Goal: Information Seeking & Learning: Learn about a topic

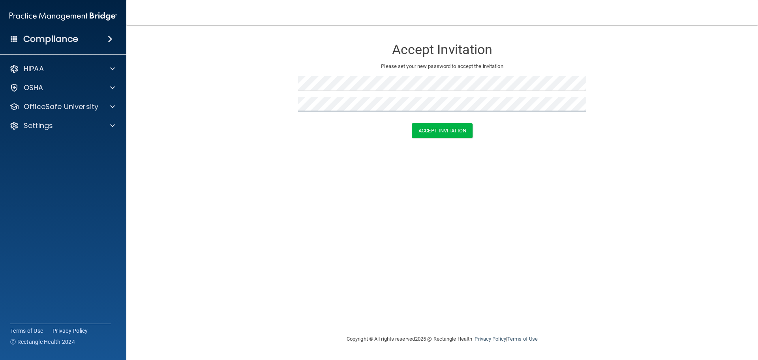
click at [412, 123] on button "Accept Invitation" at bounding box center [442, 130] width 61 height 15
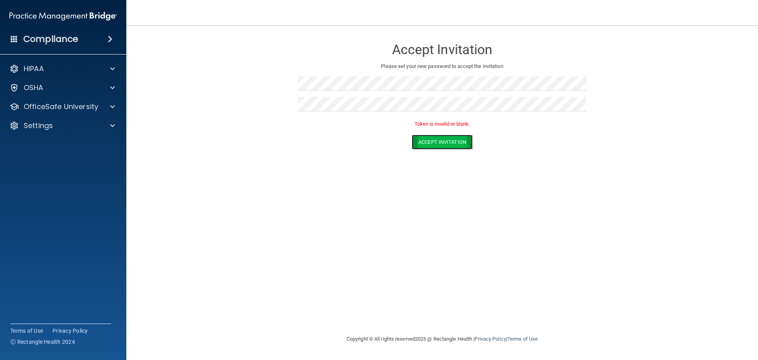
click at [462, 145] on button "Accept Invitation" at bounding box center [442, 142] width 61 height 15
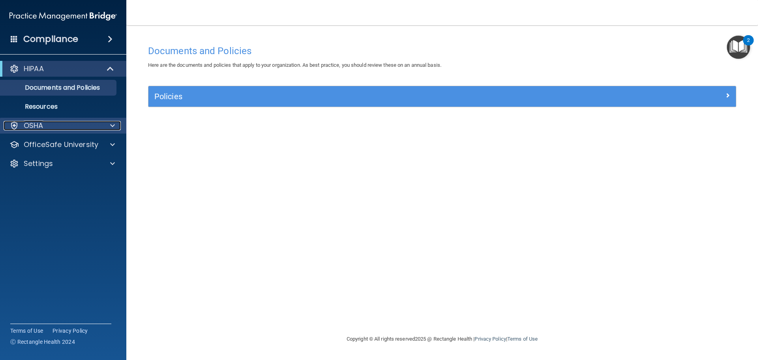
click at [73, 127] on div "OSHA" at bounding box center [53, 125] width 98 height 9
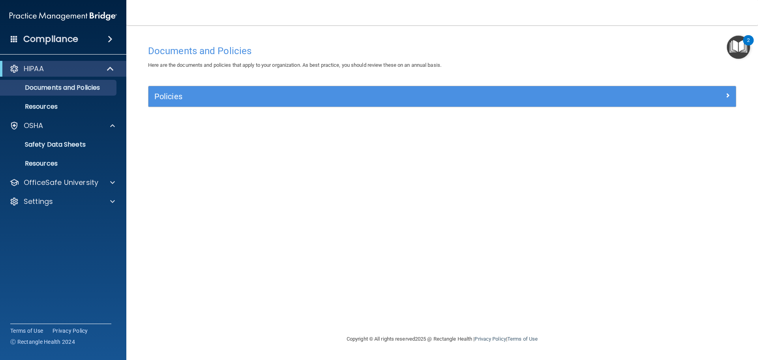
click at [741, 47] on img "Open Resource Center, 2 new notifications" at bounding box center [738, 47] width 23 height 23
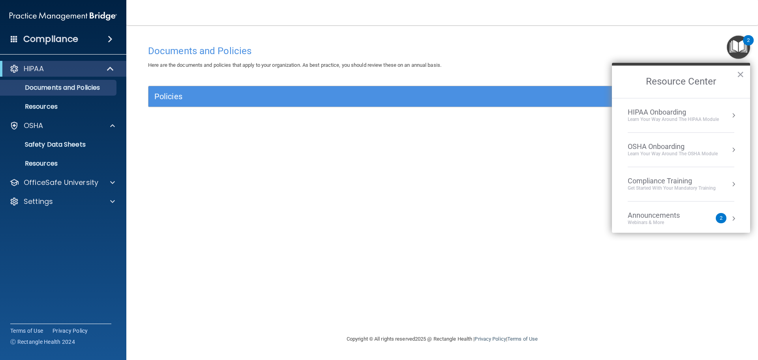
click at [741, 47] on img "Open Resource Center, 2 new notifications" at bounding box center [738, 47] width 23 height 23
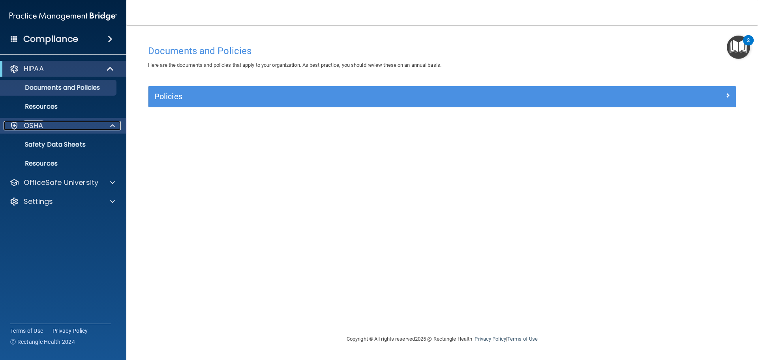
click at [59, 122] on div "OSHA" at bounding box center [53, 125] width 98 height 9
click at [70, 124] on div "OSHA" at bounding box center [53, 125] width 98 height 9
click at [62, 145] on p "Safety Data Sheets" at bounding box center [59, 145] width 108 height 8
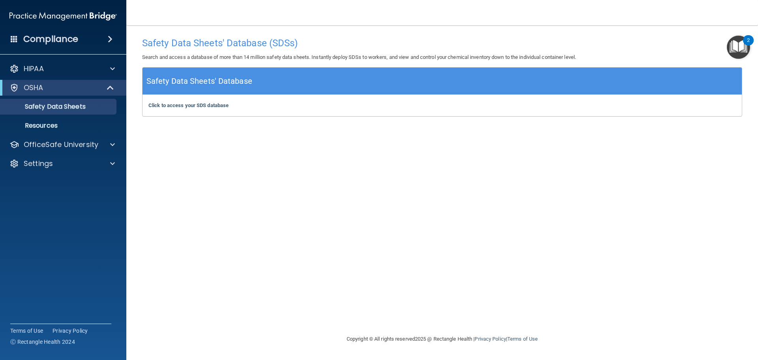
click at [63, 136] on div "HIPAA Documents and Policies Report an Incident Business Associates Emergency P…" at bounding box center [63, 118] width 127 height 120
click at [74, 149] on div "OfficeSafe University" at bounding box center [63, 145] width 127 height 16
click at [113, 144] on span at bounding box center [112, 144] width 5 height 9
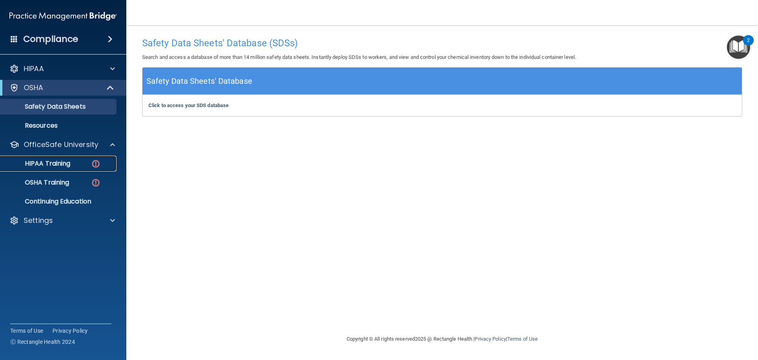
click at [77, 162] on div "HIPAA Training" at bounding box center [59, 164] width 108 height 8
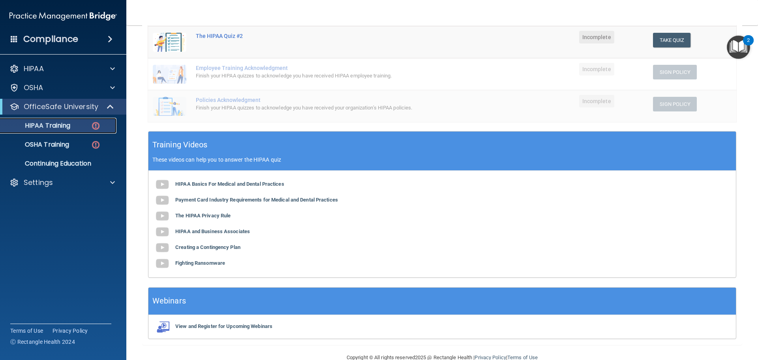
scroll to position [194, 0]
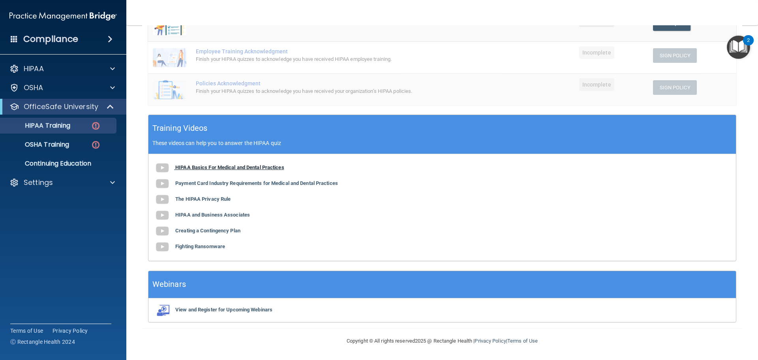
click at [240, 164] on b "HIPAA Basics For Medical and Dental Practices" at bounding box center [229, 167] width 109 height 6
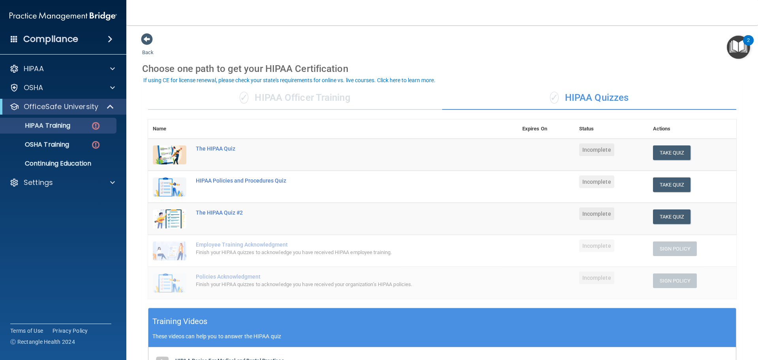
scroll to position [0, 0]
click at [108, 39] on span at bounding box center [110, 38] width 5 height 9
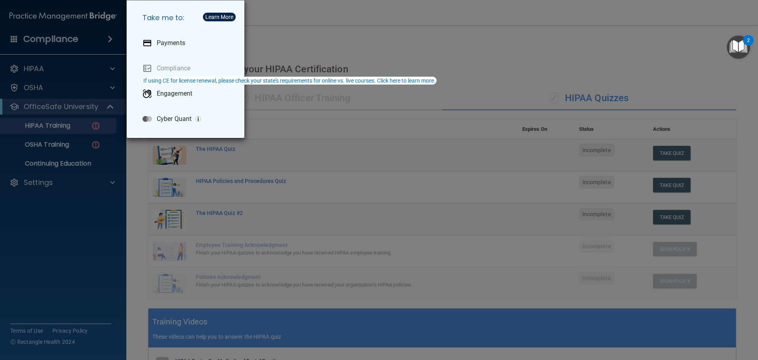
click at [78, 128] on div "Take me to: Payments Compliance Engagement Cyber Quant" at bounding box center [379, 180] width 758 height 360
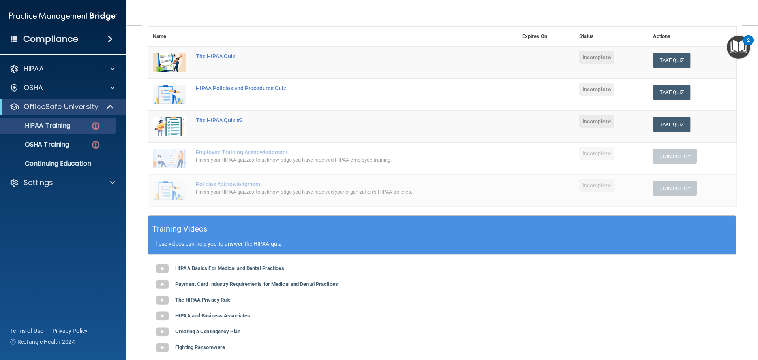
scroll to position [79, 0]
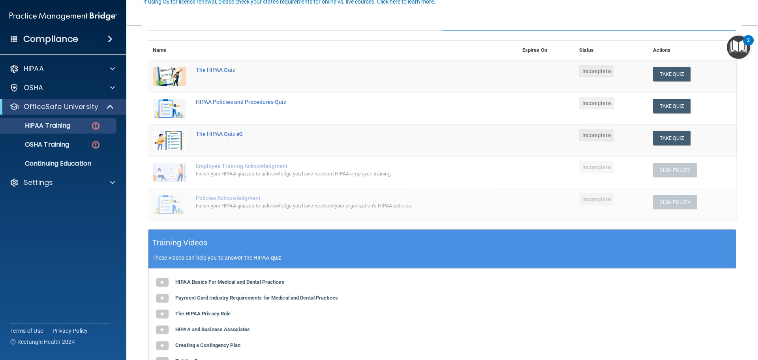
drag, startPoint x: 672, startPoint y: 75, endPoint x: 509, endPoint y: 77, distance: 162.3
click at [509, 77] on td "The HIPAA Quiz" at bounding box center [354, 76] width 327 height 32
click at [660, 76] on button "Take Quiz" at bounding box center [672, 74] width 38 height 15
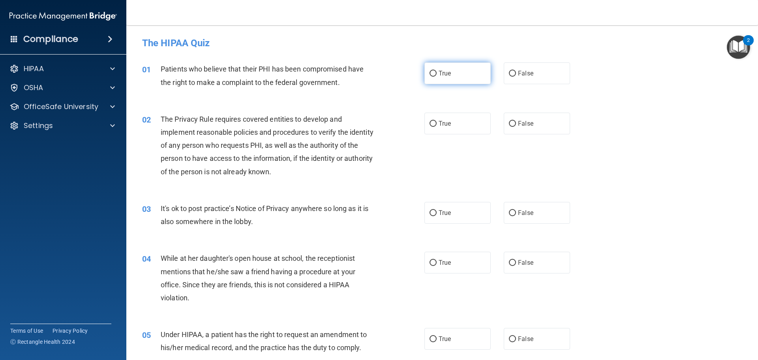
click at [452, 75] on label "True" at bounding box center [458, 73] width 66 height 22
click at [437, 75] on input "True" at bounding box center [433, 74] width 7 height 6
radio input "true"
click at [442, 122] on span "True" at bounding box center [445, 124] width 12 height 8
click at [437, 122] on input "True" at bounding box center [433, 124] width 7 height 6
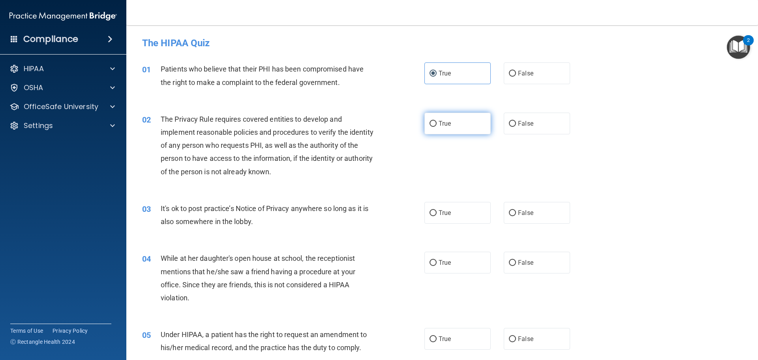
radio input "true"
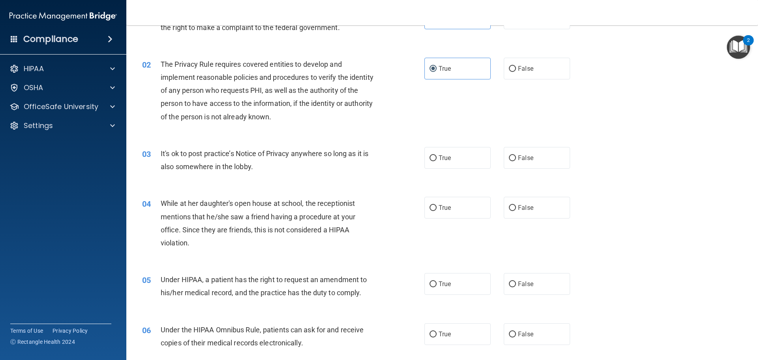
scroll to position [79, 0]
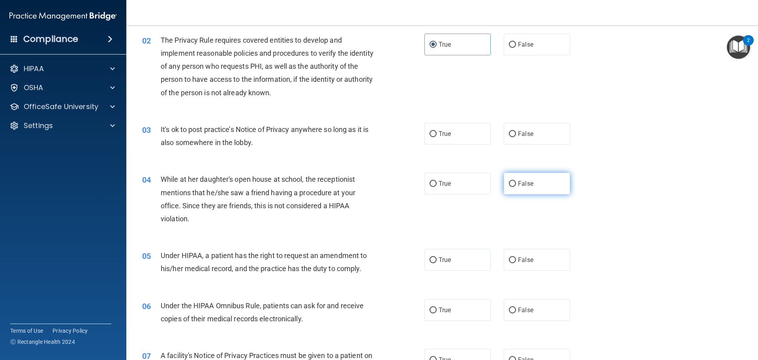
click at [521, 179] on label "False" at bounding box center [537, 184] width 66 height 22
click at [516, 181] on input "False" at bounding box center [512, 184] width 7 height 6
radio input "true"
click at [449, 259] on label "True" at bounding box center [458, 260] width 66 height 22
click at [437, 259] on input "True" at bounding box center [433, 260] width 7 height 6
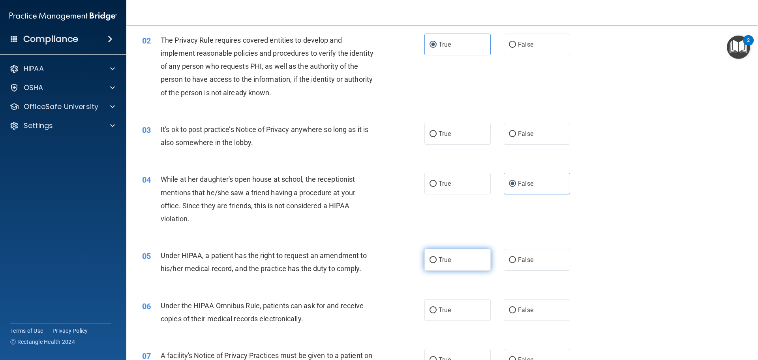
radio input "true"
click at [448, 305] on label "True" at bounding box center [458, 310] width 66 height 22
click at [437, 307] on input "True" at bounding box center [433, 310] width 7 height 6
radio input "true"
click at [474, 132] on label "True" at bounding box center [458, 134] width 66 height 22
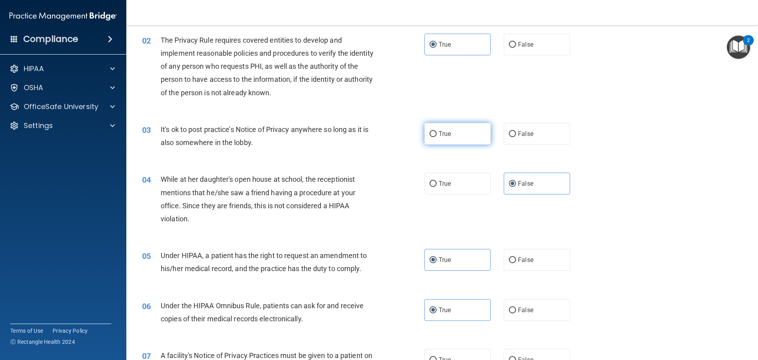
click at [437, 132] on input "True" at bounding box center [433, 134] width 7 height 6
radio input "true"
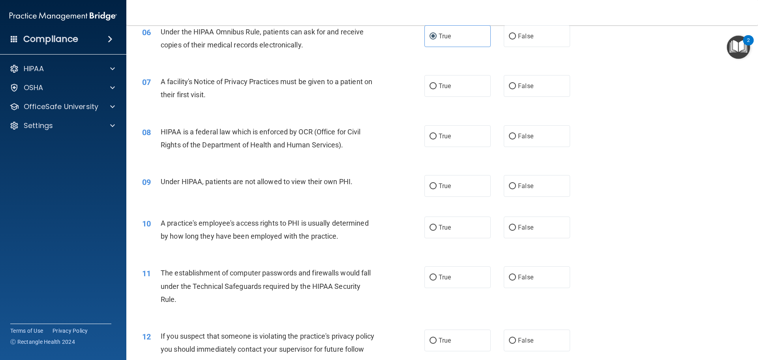
scroll to position [355, 0]
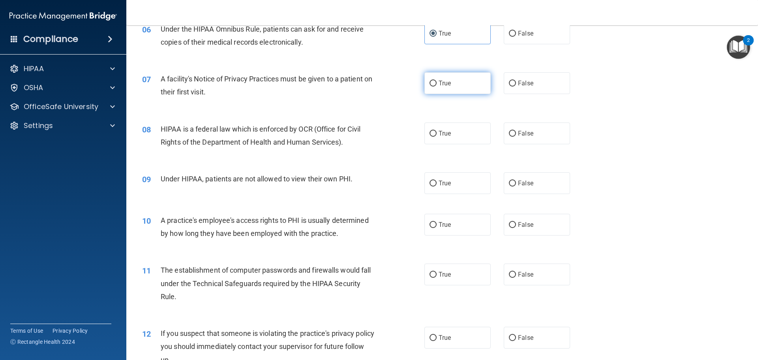
click at [439, 83] on span "True" at bounding box center [445, 83] width 12 height 8
click at [436, 83] on input "True" at bounding box center [433, 84] width 7 height 6
radio input "true"
click at [448, 131] on span "True" at bounding box center [445, 134] width 12 height 8
click at [437, 131] on input "True" at bounding box center [433, 134] width 7 height 6
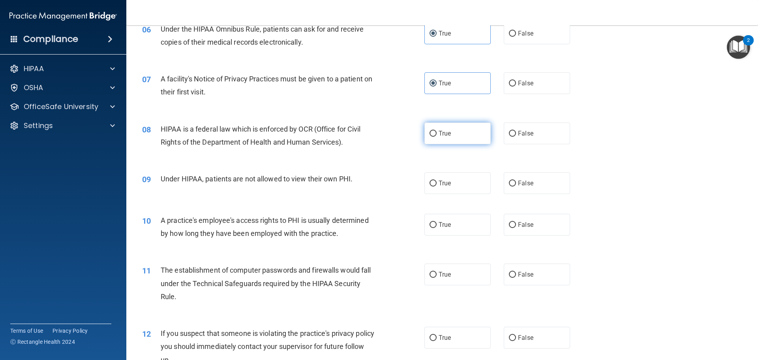
radio input "true"
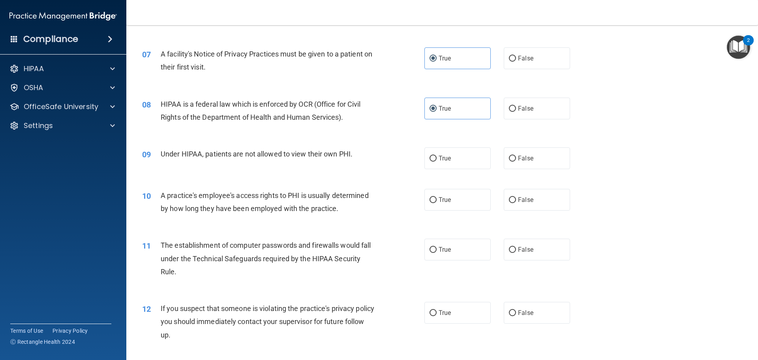
scroll to position [434, 0]
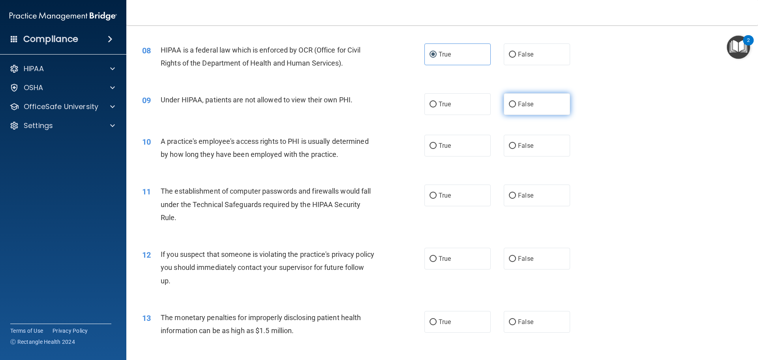
click at [511, 107] on input "False" at bounding box center [512, 105] width 7 height 6
radio input "true"
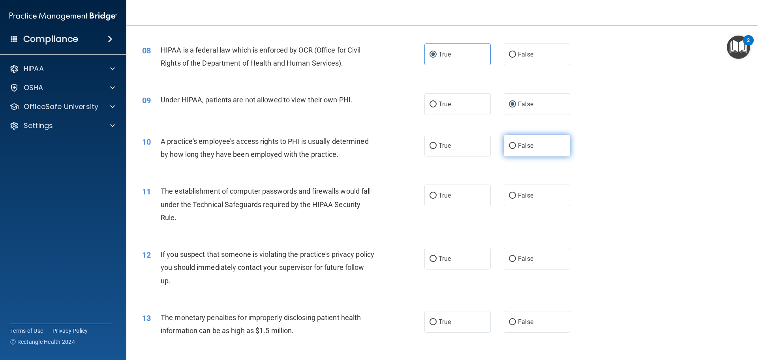
click at [514, 141] on label "False" at bounding box center [537, 146] width 66 height 22
click at [514, 143] on input "False" at bounding box center [512, 146] width 7 height 6
radio input "true"
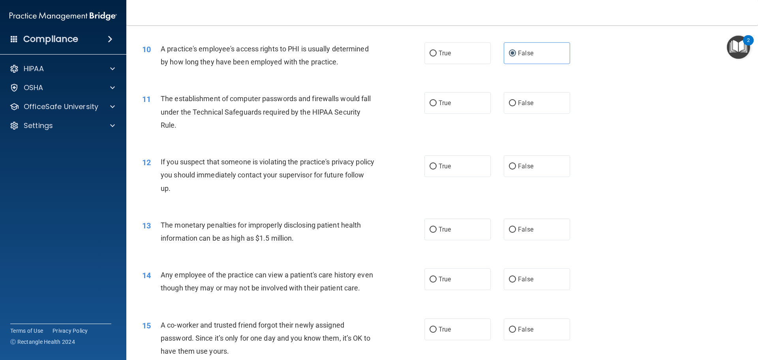
scroll to position [553, 0]
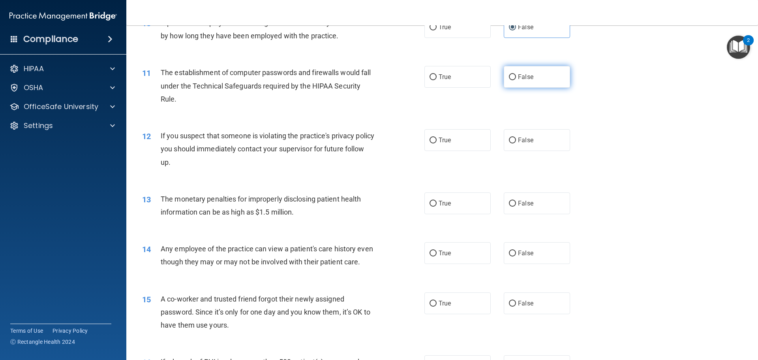
click at [511, 78] on input "False" at bounding box center [512, 77] width 7 height 6
radio input "true"
click at [442, 141] on span "True" at bounding box center [445, 140] width 12 height 8
click at [437, 141] on input "True" at bounding box center [433, 140] width 7 height 6
radio input "true"
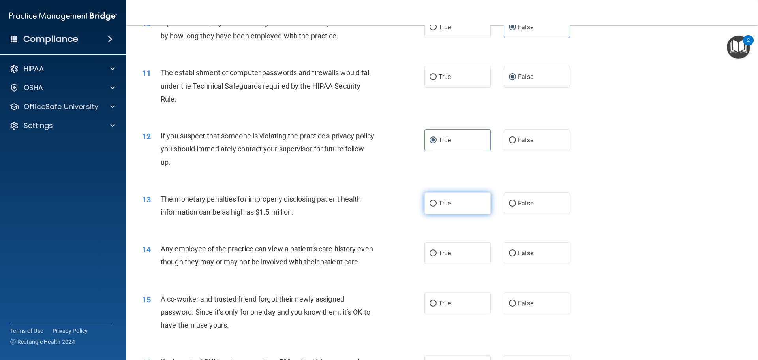
click at [431, 203] on input "True" at bounding box center [433, 204] width 7 height 6
radio input "true"
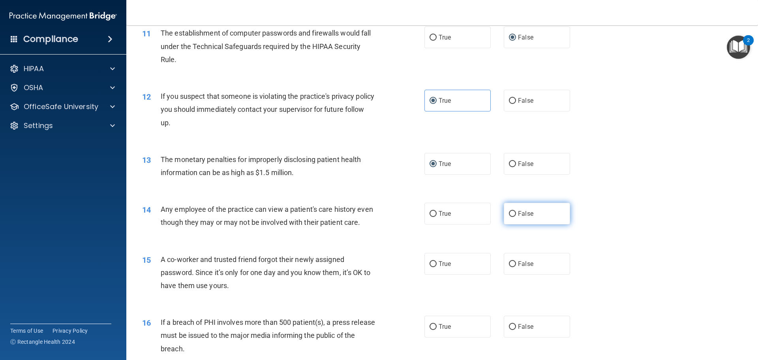
click at [511, 212] on input "False" at bounding box center [512, 214] width 7 height 6
radio input "true"
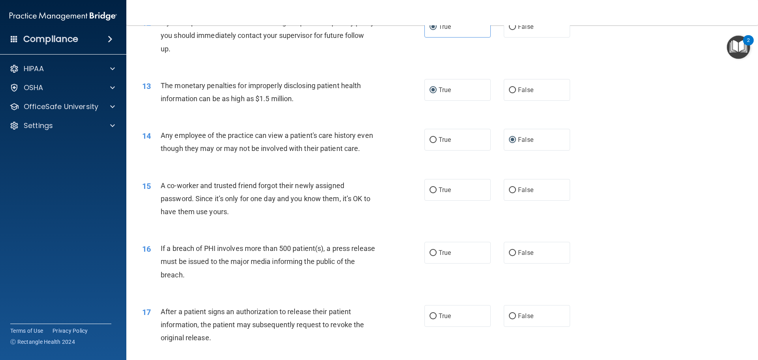
scroll to position [671, 0]
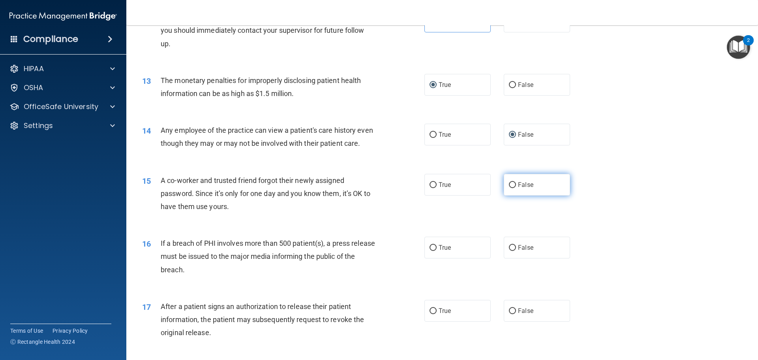
click at [509, 188] on input "False" at bounding box center [512, 185] width 7 height 6
radio input "true"
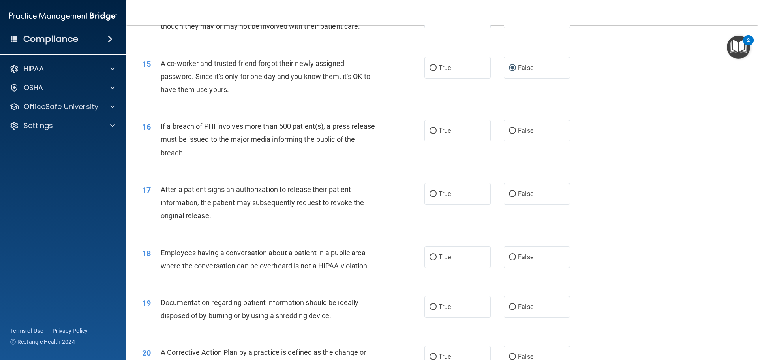
scroll to position [790, 0]
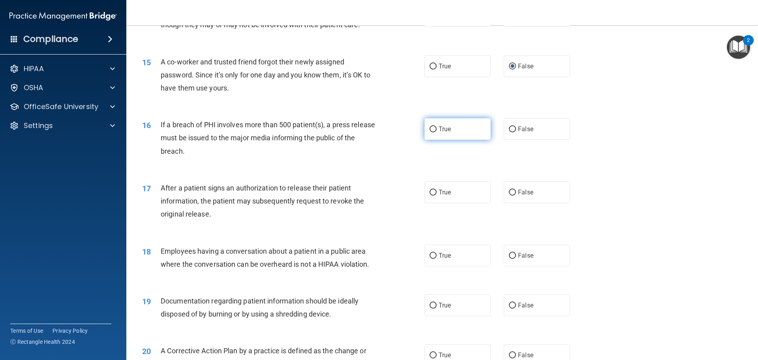
click at [451, 140] on label "True" at bounding box center [458, 129] width 66 height 22
click at [437, 132] on input "True" at bounding box center [433, 129] width 7 height 6
radio input "true"
click at [439, 196] on span "True" at bounding box center [445, 192] width 12 height 8
click at [436, 196] on input "True" at bounding box center [433, 193] width 7 height 6
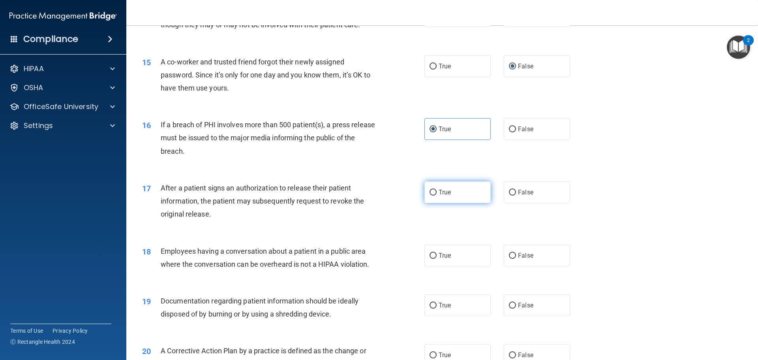
radio input "true"
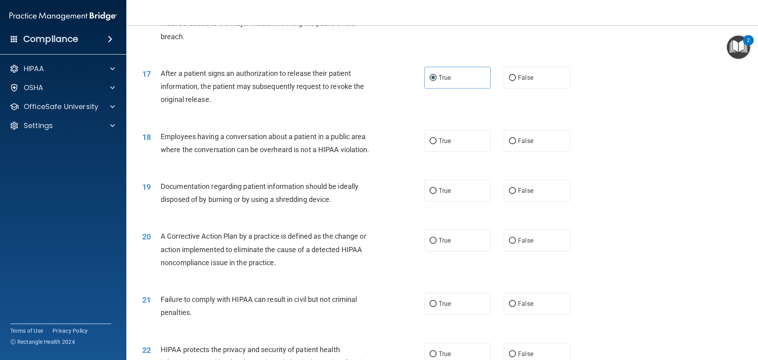
scroll to position [908, 0]
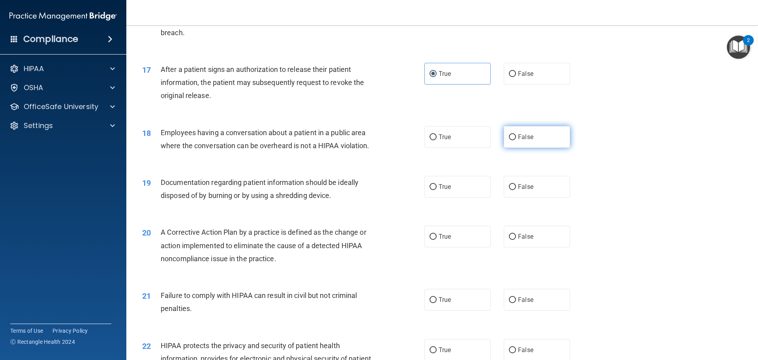
click at [512, 148] on label "False" at bounding box center [537, 137] width 66 height 22
click at [512, 140] on input "False" at bounding box center [512, 137] width 7 height 6
radio input "true"
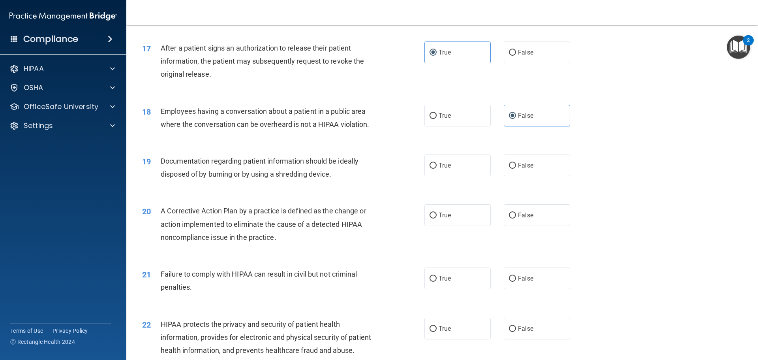
scroll to position [1027, 0]
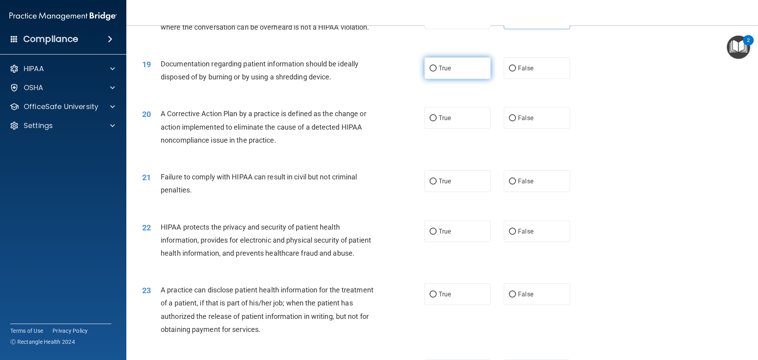
click at [439, 79] on label "True" at bounding box center [458, 68] width 66 height 22
click at [437, 71] on input "True" at bounding box center [433, 69] width 7 height 6
radio input "true"
click at [518, 185] on span "False" at bounding box center [525, 181] width 15 height 8
click at [516, 184] on input "False" at bounding box center [512, 182] width 7 height 6
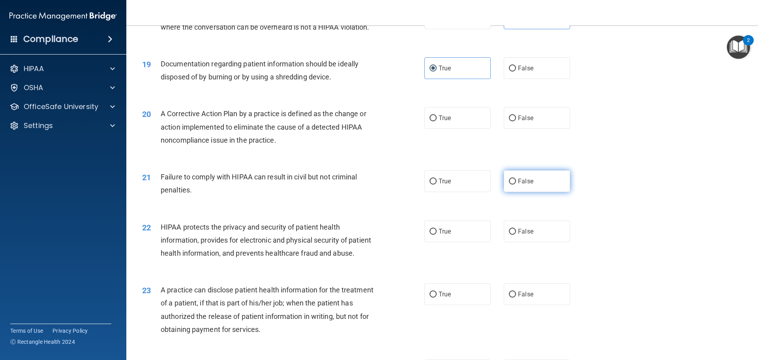
radio input "true"
click at [445, 235] on span "True" at bounding box center [445, 231] width 12 height 8
click at [437, 235] on input "True" at bounding box center [433, 232] width 7 height 6
radio input "true"
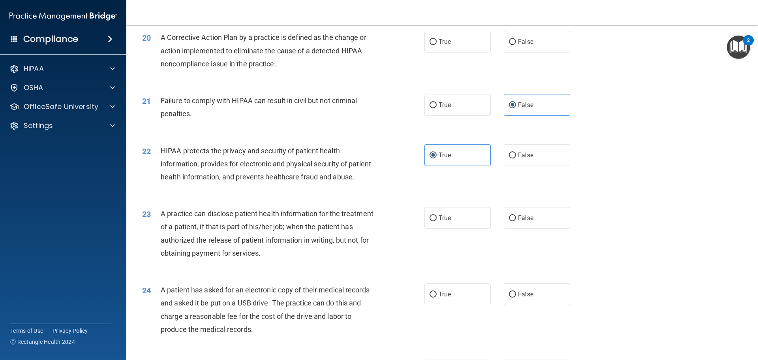
scroll to position [1145, 0]
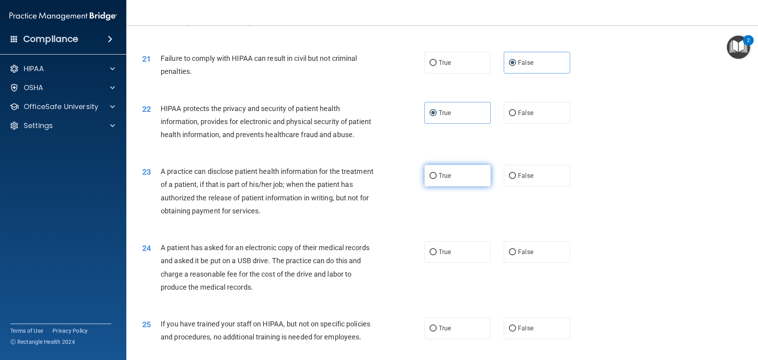
click at [444, 179] on span "True" at bounding box center [445, 176] width 12 height 8
click at [437, 179] on input "True" at bounding box center [433, 176] width 7 height 6
radio input "true"
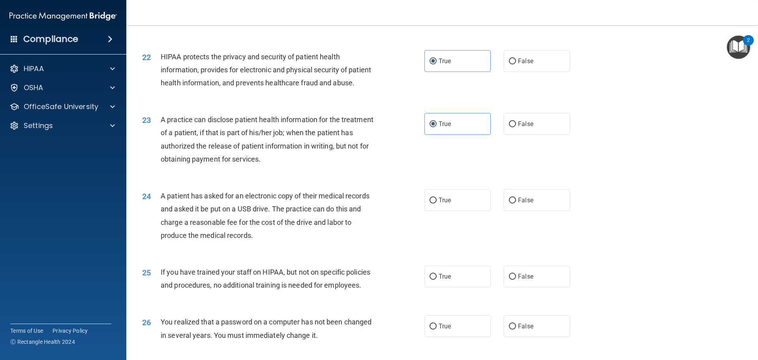
scroll to position [1264, 0]
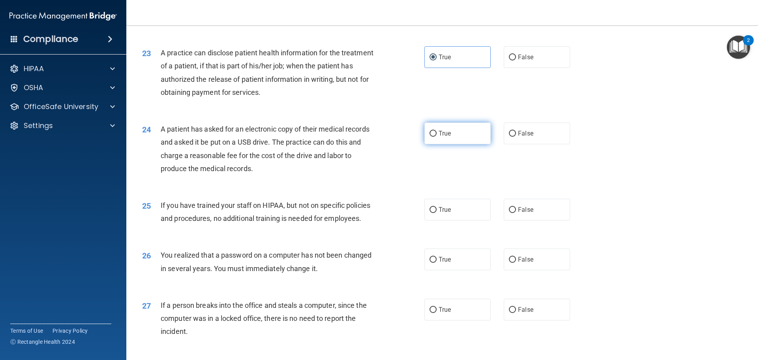
click at [447, 137] on span "True" at bounding box center [445, 134] width 12 height 8
click at [437, 137] on input "True" at bounding box center [433, 134] width 7 height 6
radio input "true"
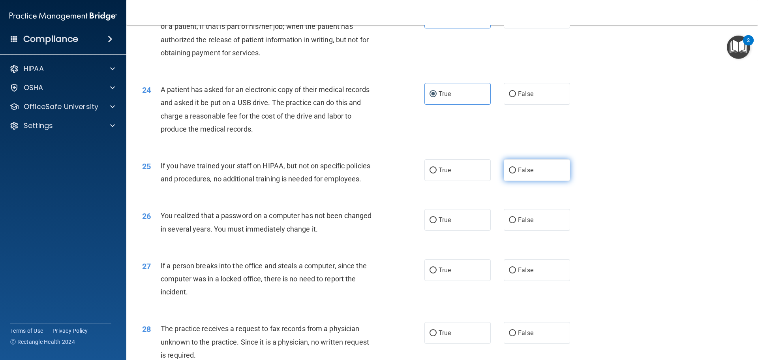
click at [521, 174] on span "False" at bounding box center [525, 170] width 15 height 8
click at [516, 173] on input "False" at bounding box center [512, 170] width 7 height 6
radio input "true"
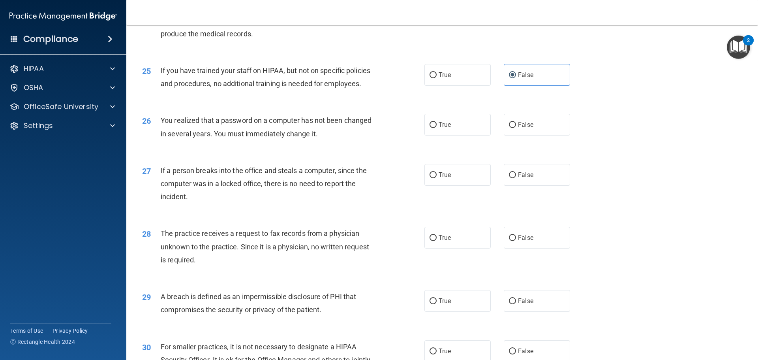
scroll to position [1422, 0]
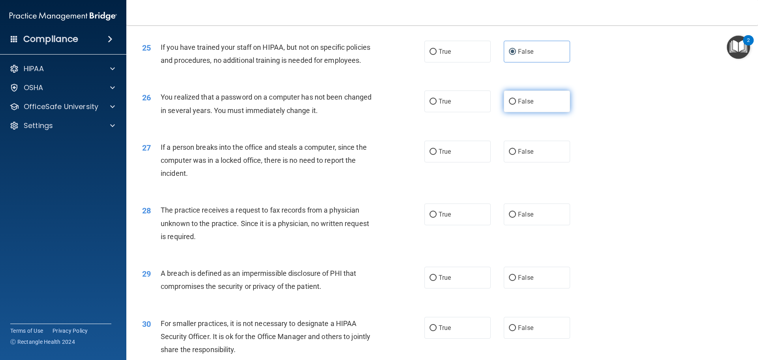
click at [509, 105] on input "False" at bounding box center [512, 102] width 7 height 6
radio input "true"
click at [521, 155] on span "False" at bounding box center [525, 152] width 15 height 8
click at [516, 155] on input "False" at bounding box center [512, 152] width 7 height 6
radio input "true"
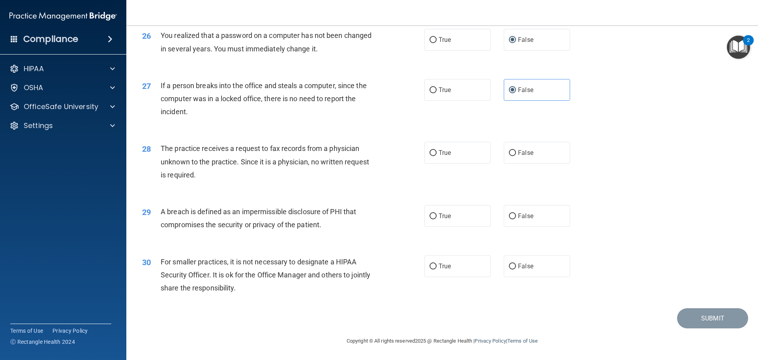
scroll to position [1501, 0]
click at [518, 156] on span "False" at bounding box center [525, 153] width 15 height 8
click at [516, 156] on input "False" at bounding box center [512, 153] width 7 height 6
radio input "true"
click at [513, 277] on label "False" at bounding box center [537, 266] width 66 height 22
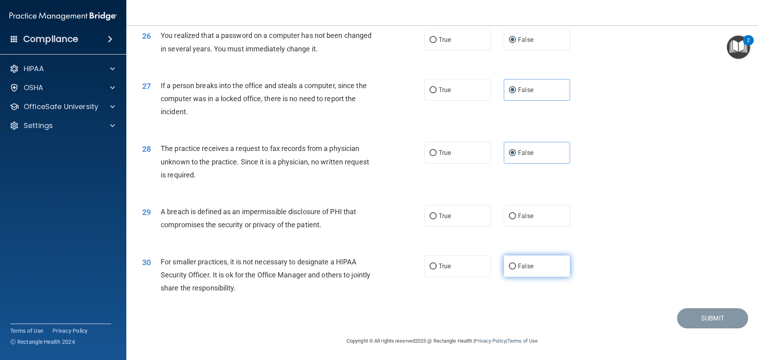
click at [513, 269] on input "False" at bounding box center [512, 266] width 7 height 6
radio input "true"
click at [458, 223] on label "True" at bounding box center [458, 216] width 66 height 22
click at [437, 219] on input "True" at bounding box center [433, 216] width 7 height 6
radio input "true"
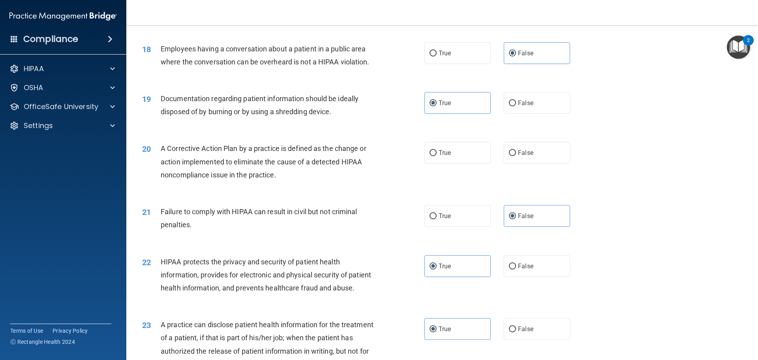
scroll to position [987, 0]
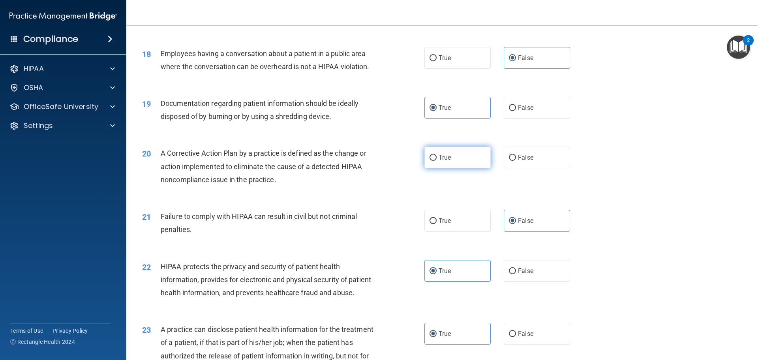
click at [465, 168] on label "True" at bounding box center [458, 158] width 66 height 22
click at [437, 161] on input "True" at bounding box center [433, 158] width 7 height 6
radio input "true"
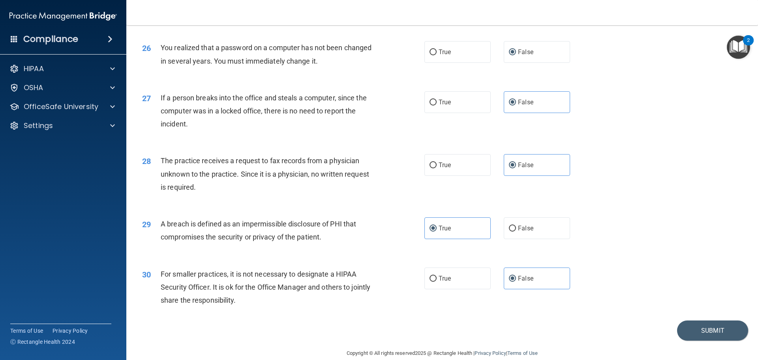
scroll to position [1510, 0]
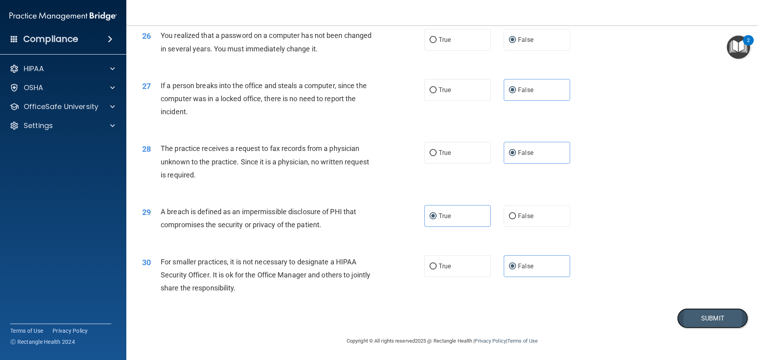
click at [694, 317] on button "Submit" at bounding box center [712, 318] width 71 height 20
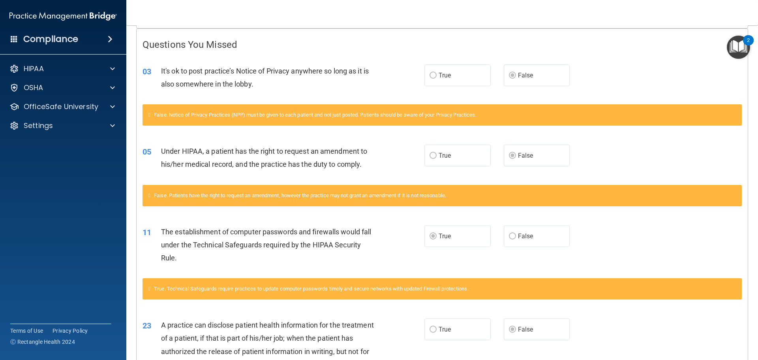
scroll to position [15, 0]
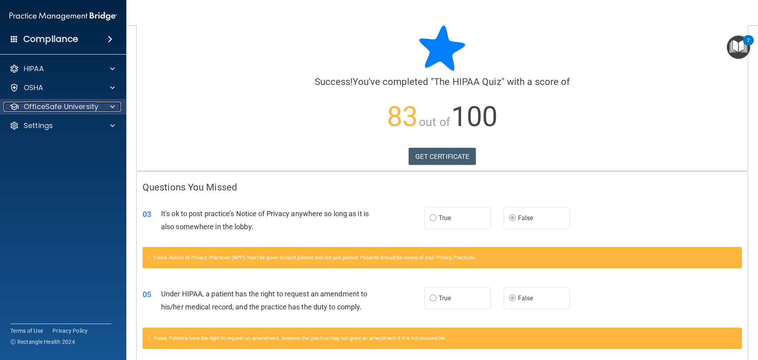
click at [91, 109] on p "OfficeSafe University" at bounding box center [61, 106] width 75 height 9
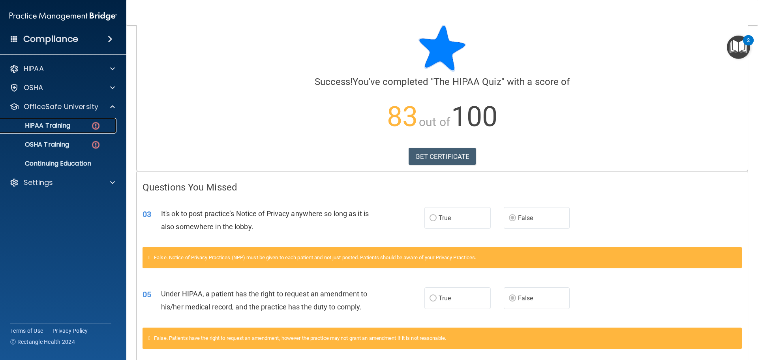
click at [84, 127] on div "HIPAA Training" at bounding box center [59, 126] width 108 height 8
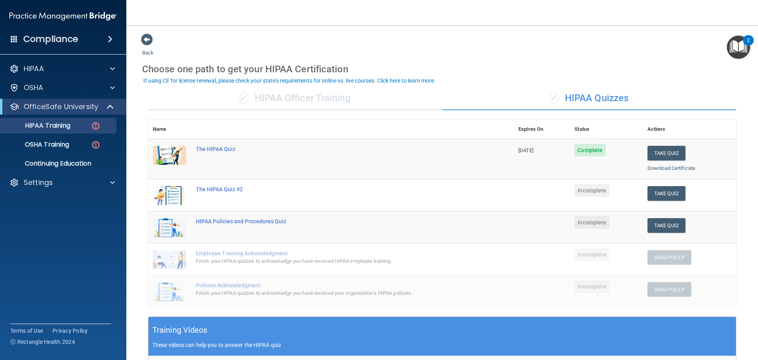
click at [731, 44] on img "Open Resource Center, 2 new notifications" at bounding box center [738, 47] width 23 height 23
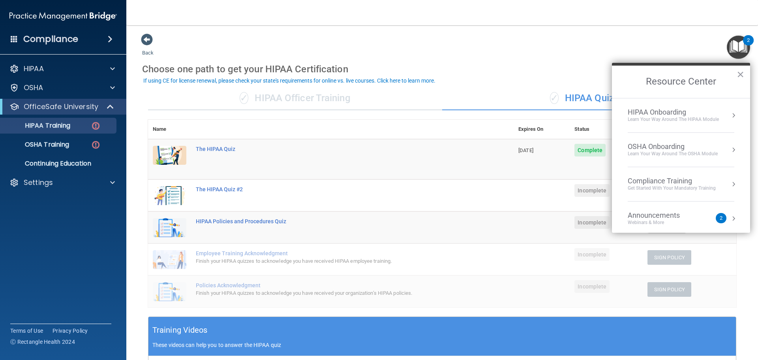
click at [584, 53] on div "Back Choose one path to get your HIPAA Certification ✓ HIPAA Officer Training ✓…" at bounding box center [442, 281] width 600 height 497
click at [740, 71] on button "×" at bounding box center [741, 74] width 8 height 13
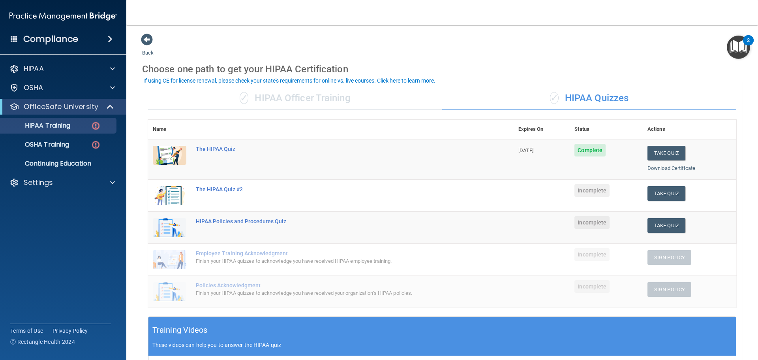
click at [267, 92] on div "✓ HIPAA Officer Training" at bounding box center [295, 98] width 294 height 24
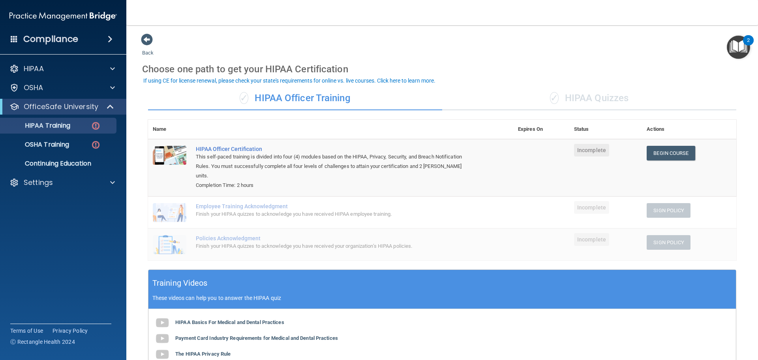
click at [603, 96] on div "✓ HIPAA Quizzes" at bounding box center [589, 98] width 294 height 24
